Goal: Task Accomplishment & Management: Complete application form

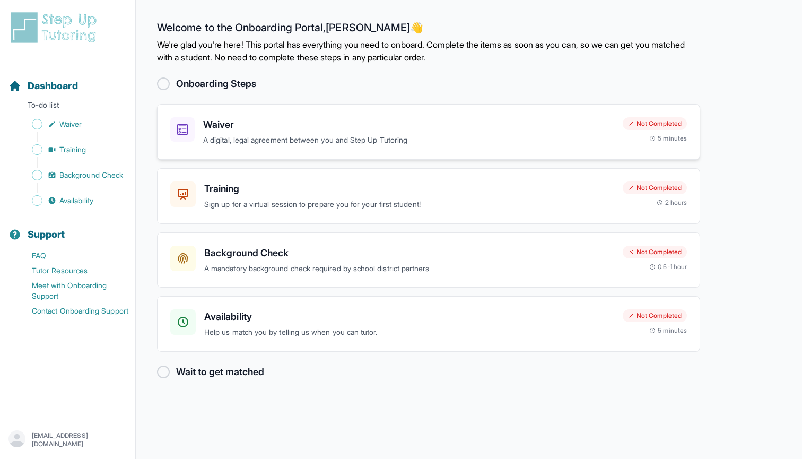
click at [404, 141] on p "A digital, legal agreement between you and Step Up Tutoring" at bounding box center [408, 140] width 411 height 12
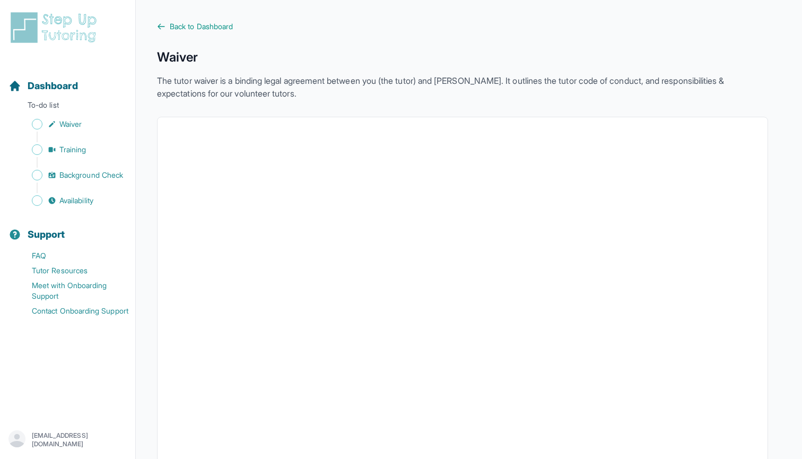
click at [77, 21] on img at bounding box center [55, 28] width 94 height 34
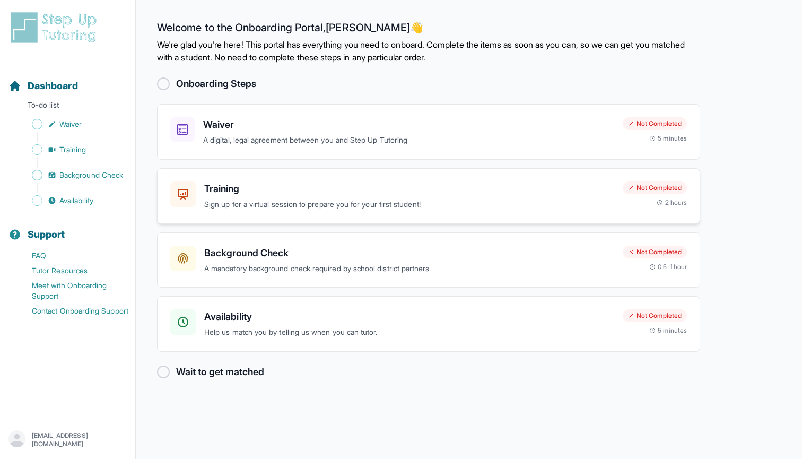
click at [353, 194] on h3 "Training" at bounding box center [409, 188] width 410 height 15
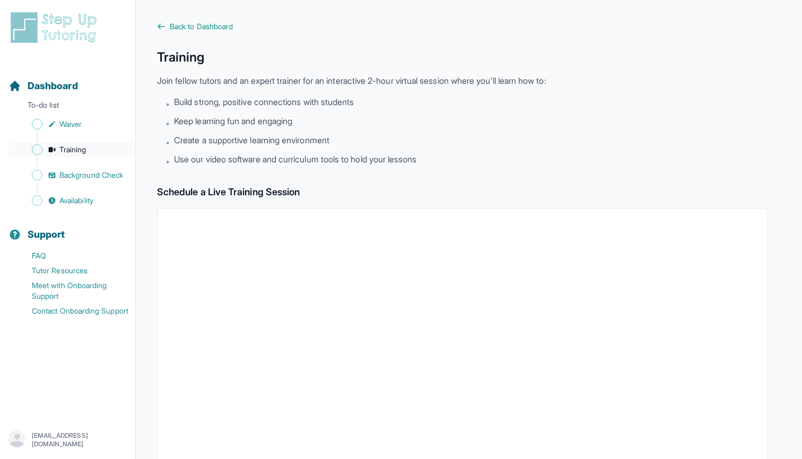
click at [83, 153] on span "Training" at bounding box center [72, 149] width 27 height 11
click at [89, 175] on span "Background Check" at bounding box center [91, 175] width 64 height 11
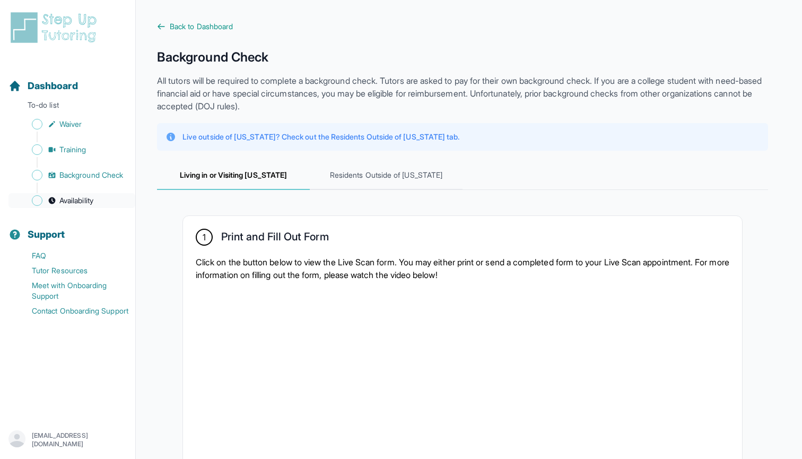
click at [88, 203] on span "Availability" at bounding box center [76, 200] width 34 height 11
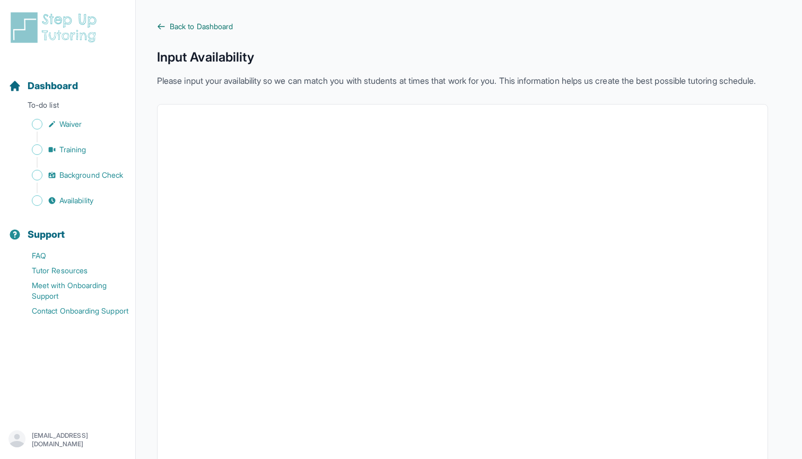
click at [167, 23] on link "Back to Dashboard" at bounding box center [462, 26] width 611 height 11
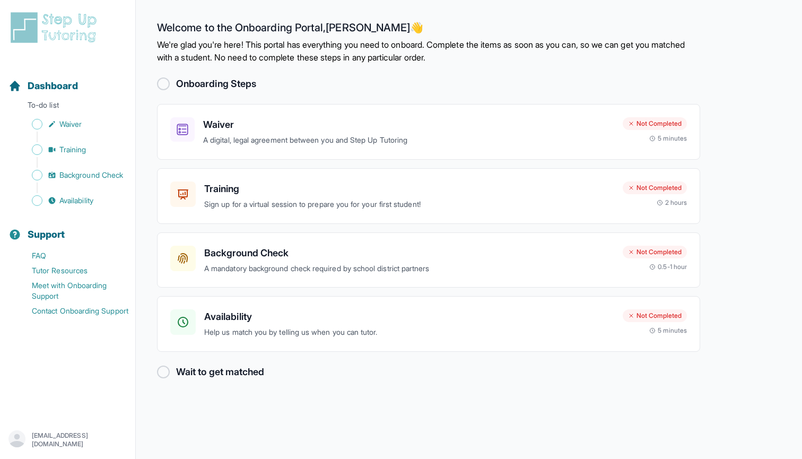
click at [164, 370] on div at bounding box center [163, 372] width 13 height 13
click at [320, 188] on h3 "Training" at bounding box center [409, 188] width 410 height 15
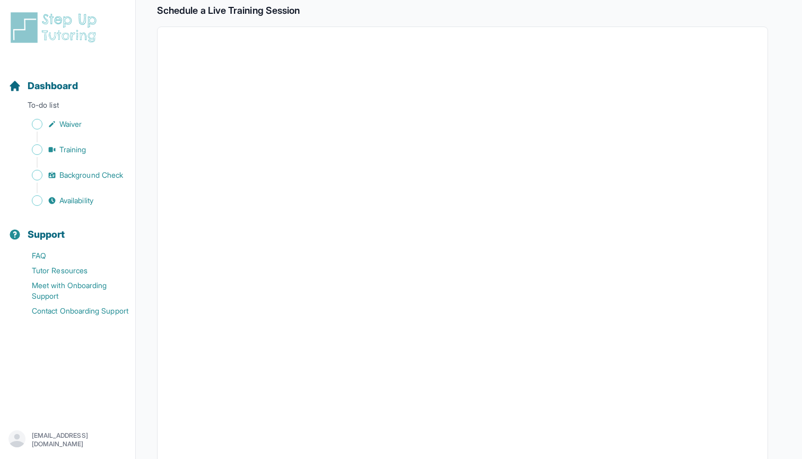
scroll to position [182, 0]
